Goal: Task Accomplishment & Management: Manage account settings

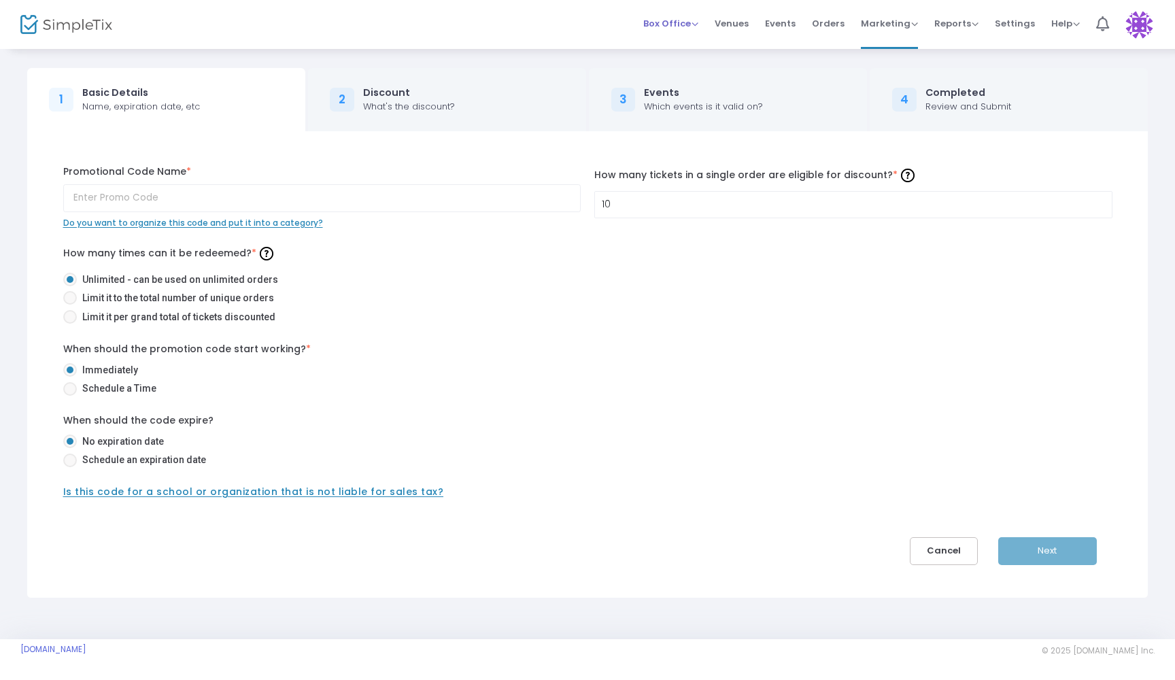
click at [693, 22] on span "Box Office" at bounding box center [670, 23] width 55 height 13
click at [679, 67] on li "Bookings" at bounding box center [691, 72] width 97 height 27
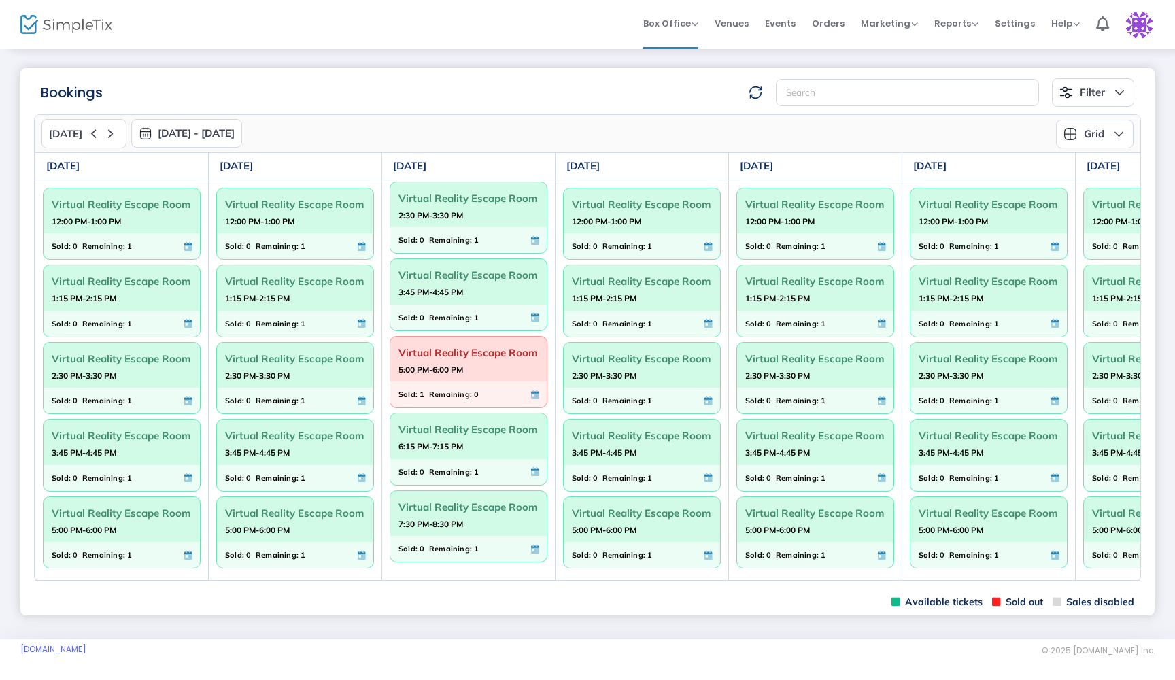
scroll to position [239, 0]
click at [458, 342] on span "Virtual Reality Escape Room" at bounding box center [469, 352] width 140 height 21
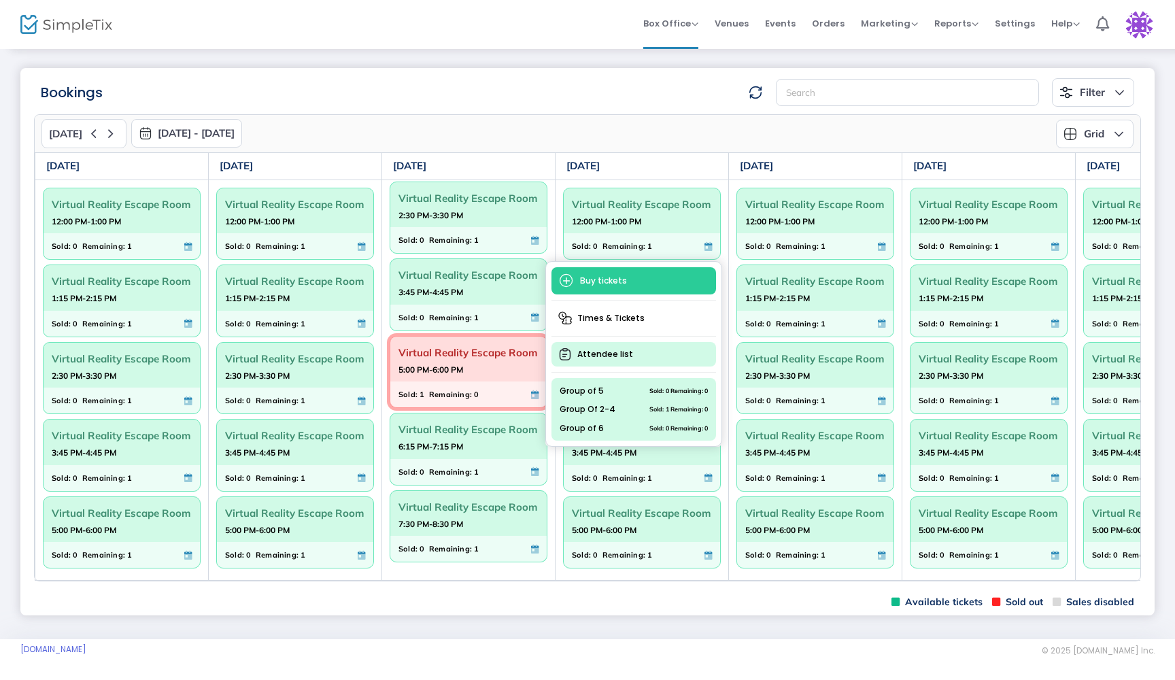
click at [578, 352] on span "Attendee list" at bounding box center [634, 354] width 165 height 24
